Goal: Navigation & Orientation: Find specific page/section

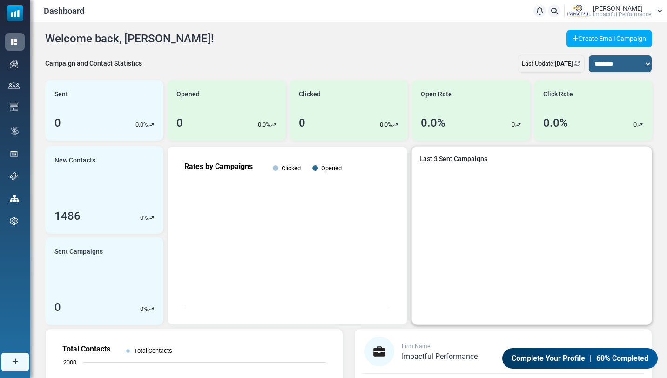
click at [459, 161] on div "Last 3 Sent Campaigns" at bounding box center [532, 159] width 225 height 10
click at [82, 185] on link "New Contacts 1486 0 %" at bounding box center [104, 190] width 118 height 88
